Goal: Task Accomplishment & Management: Manage account settings

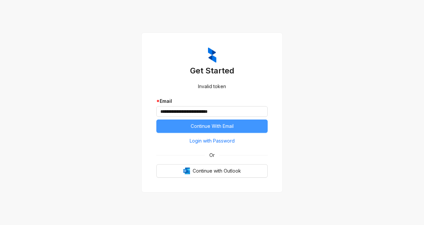
click at [200, 130] on button "Continue With Email" at bounding box center [211, 125] width 111 height 13
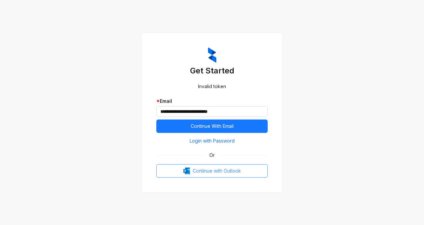
click at [202, 171] on span "Continue with Outlook" at bounding box center [217, 170] width 48 height 7
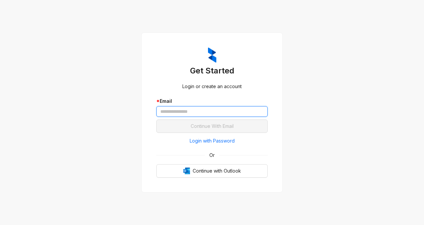
click at [190, 112] on input "text" at bounding box center [211, 111] width 111 height 11
type input "**********"
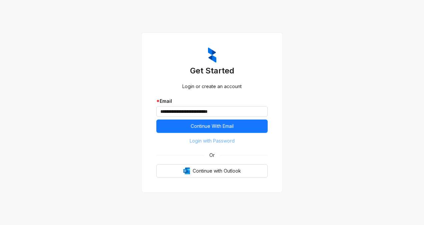
click at [213, 141] on span "Login with Password" at bounding box center [212, 140] width 45 height 7
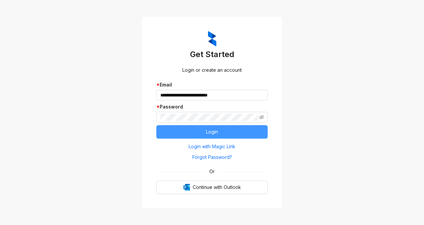
click at [197, 129] on button "Login" at bounding box center [211, 131] width 111 height 13
click at [227, 135] on button "Login" at bounding box center [211, 131] width 111 height 13
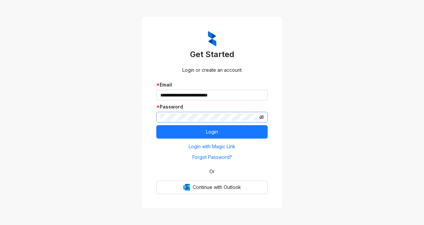
click at [263, 117] on icon "eye-invisible" at bounding box center [261, 117] width 5 height 4
click at [263, 117] on icon "eye" at bounding box center [261, 116] width 5 height 3
click at [208, 145] on span "Login with Magic Link" at bounding box center [212, 146] width 47 height 7
